Goal: Task Accomplishment & Management: Manage account settings

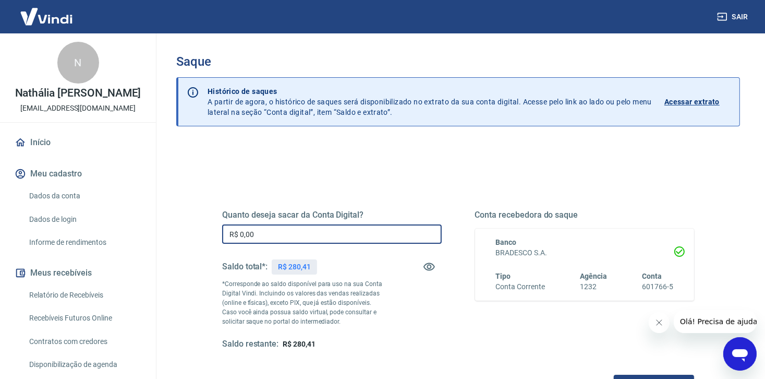
click at [261, 228] on input "R$ 0,00" at bounding box center [332, 233] width 220 height 19
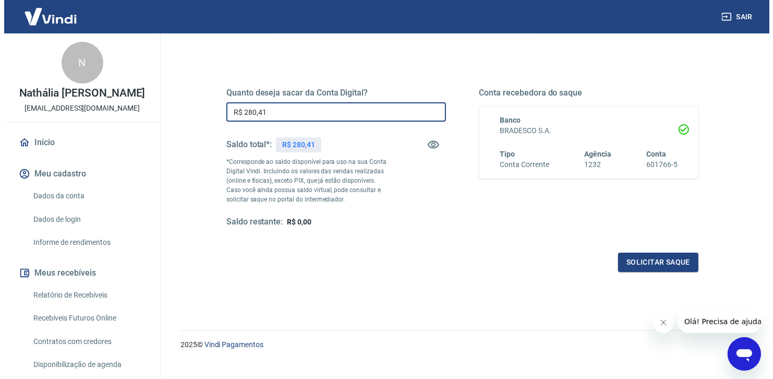
scroll to position [136, 0]
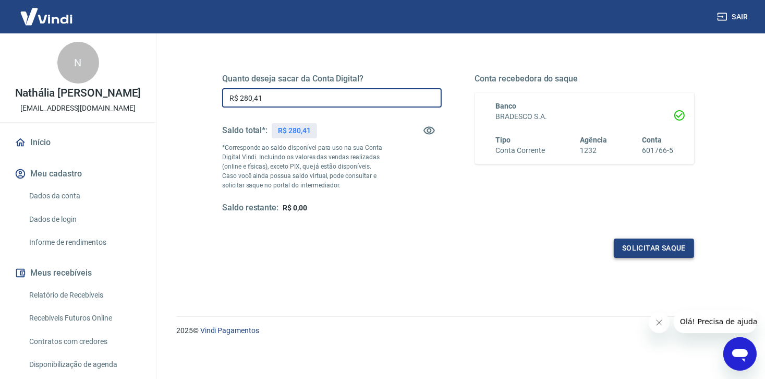
type input "R$ 280,41"
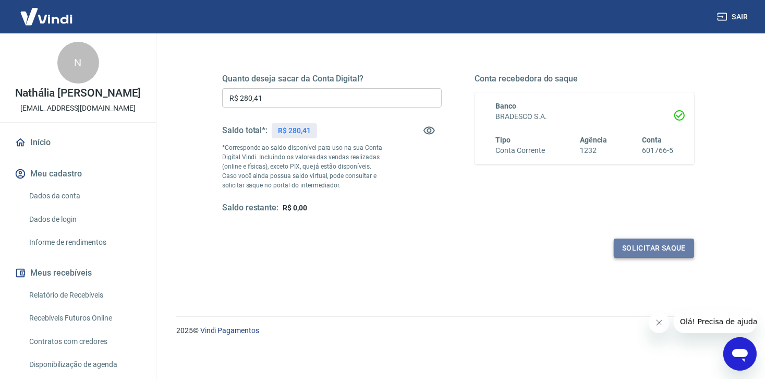
click at [668, 243] on button "Solicitar saque" at bounding box center [654, 247] width 80 height 19
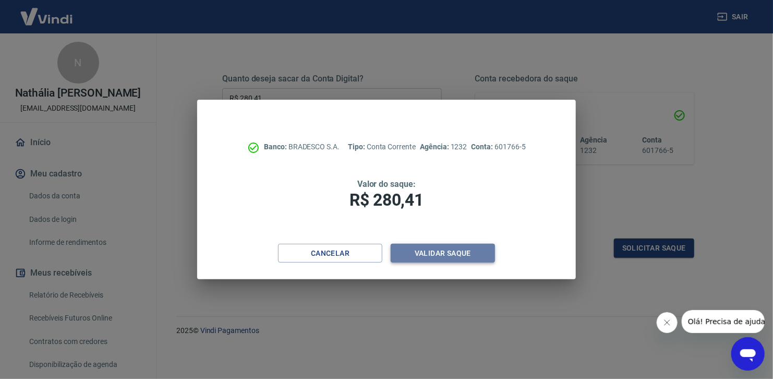
click at [452, 253] on button "Validar saque" at bounding box center [443, 253] width 104 height 19
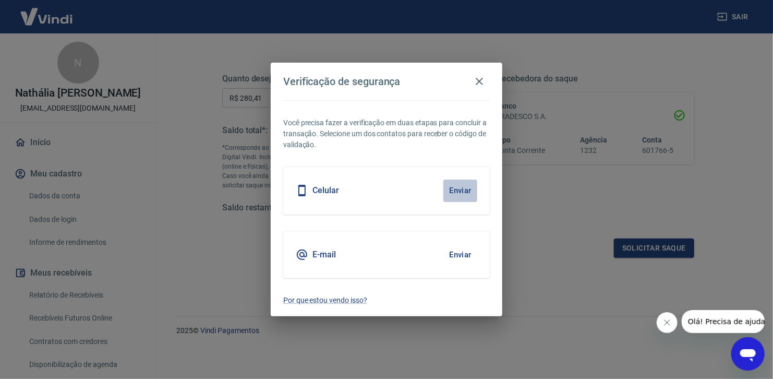
click at [462, 190] on button "Enviar" at bounding box center [460, 190] width 34 height 22
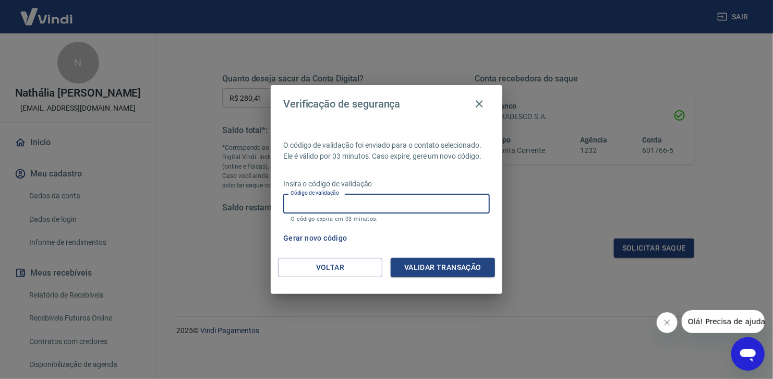
click at [409, 207] on input "Código de validação" at bounding box center [386, 203] width 207 height 19
type input "119082"
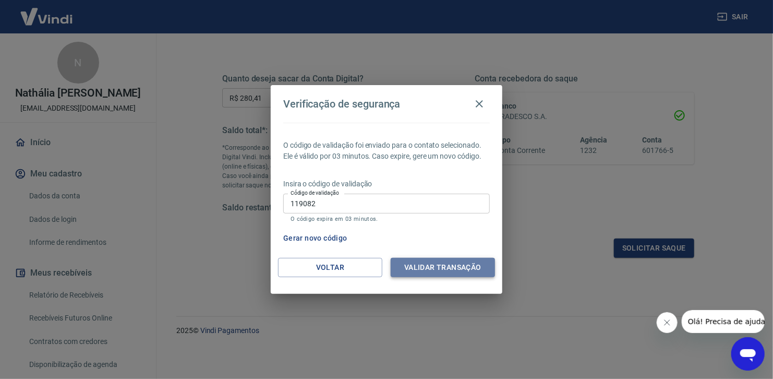
click at [442, 268] on button "Validar transação" at bounding box center [443, 267] width 104 height 19
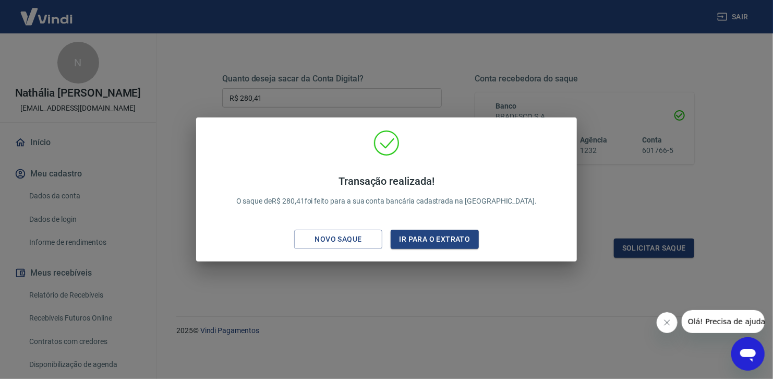
click at [361, 304] on div "Transação realizada! O saque de R$ 280,41 foi feito para a sua conta bancária c…" at bounding box center [386, 189] width 773 height 379
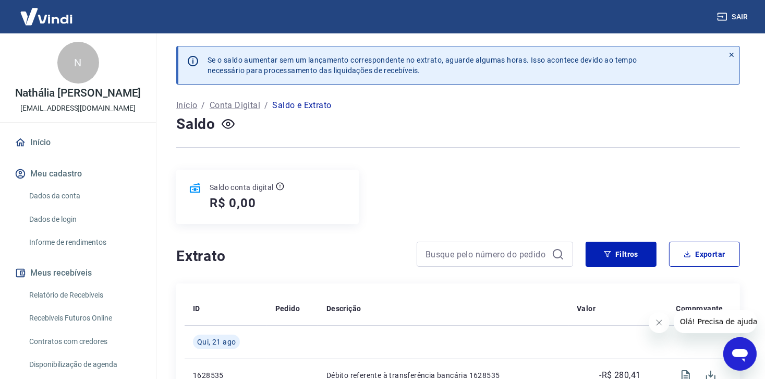
click at [183, 100] on p "Início" at bounding box center [186, 105] width 21 height 13
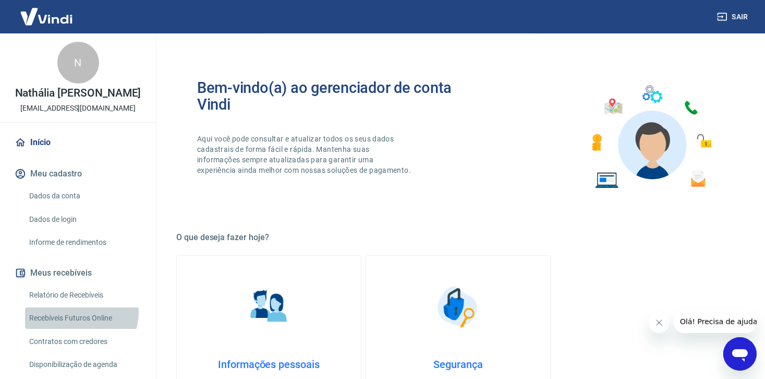
click at [80, 323] on link "Recebíveis Futuros Online" at bounding box center [84, 317] width 118 height 21
